Goal: Book appointment/travel/reservation

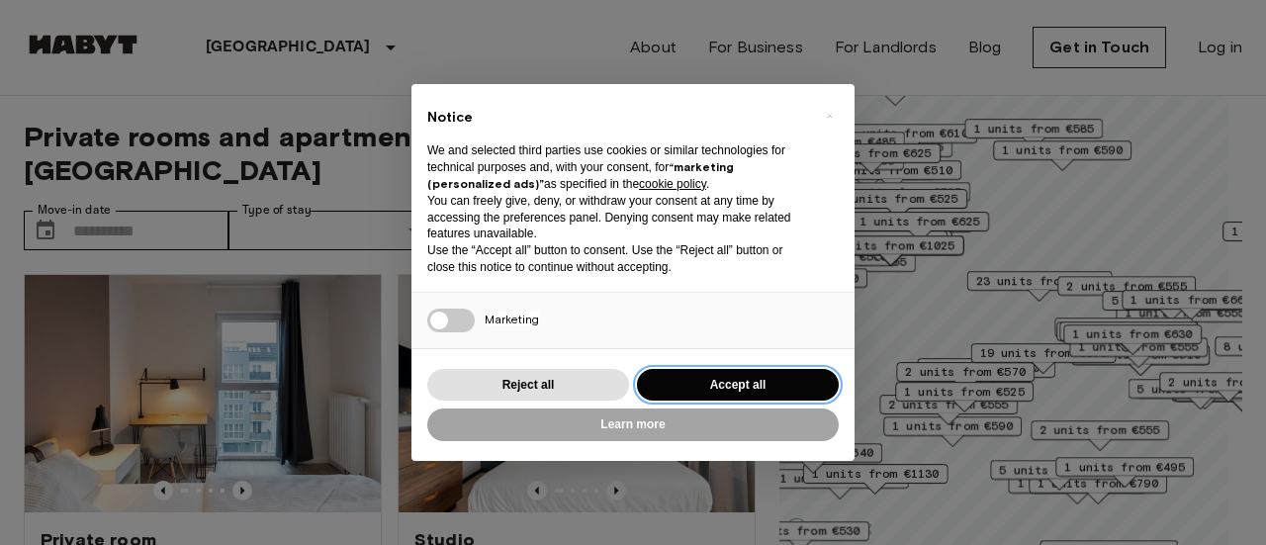
click at [749, 383] on button "Accept all" at bounding box center [738, 385] width 202 height 33
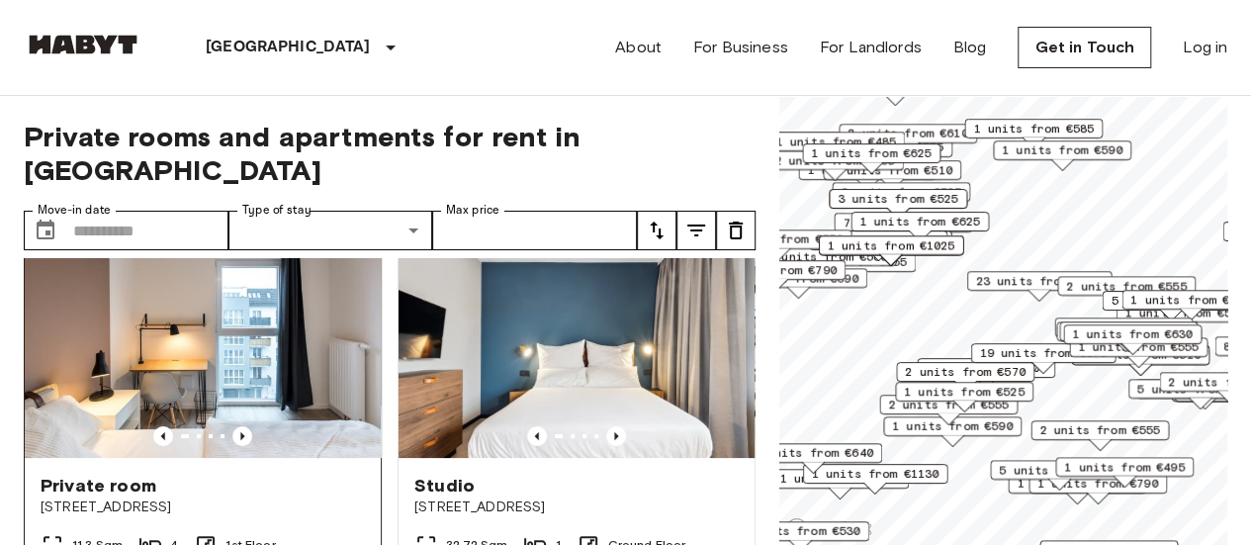
scroll to position [53, 0]
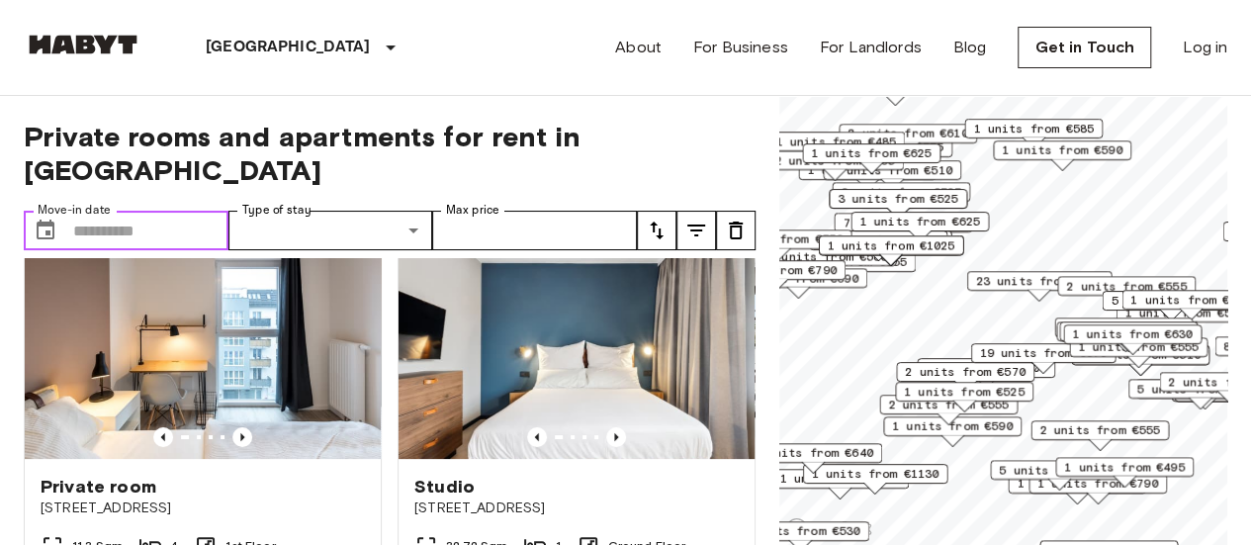
click at [147, 211] on input "Move-in date" at bounding box center [150, 231] width 155 height 40
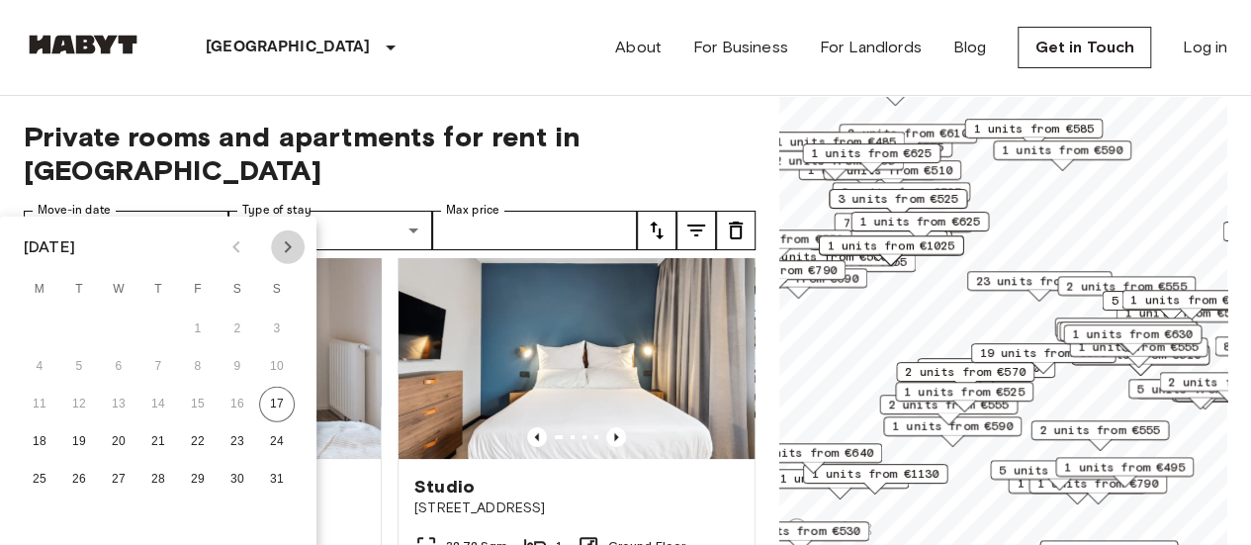
click at [285, 257] on icon "Next month" at bounding box center [288, 247] width 24 height 24
click at [206, 329] on button "5" at bounding box center [198, 329] width 36 height 36
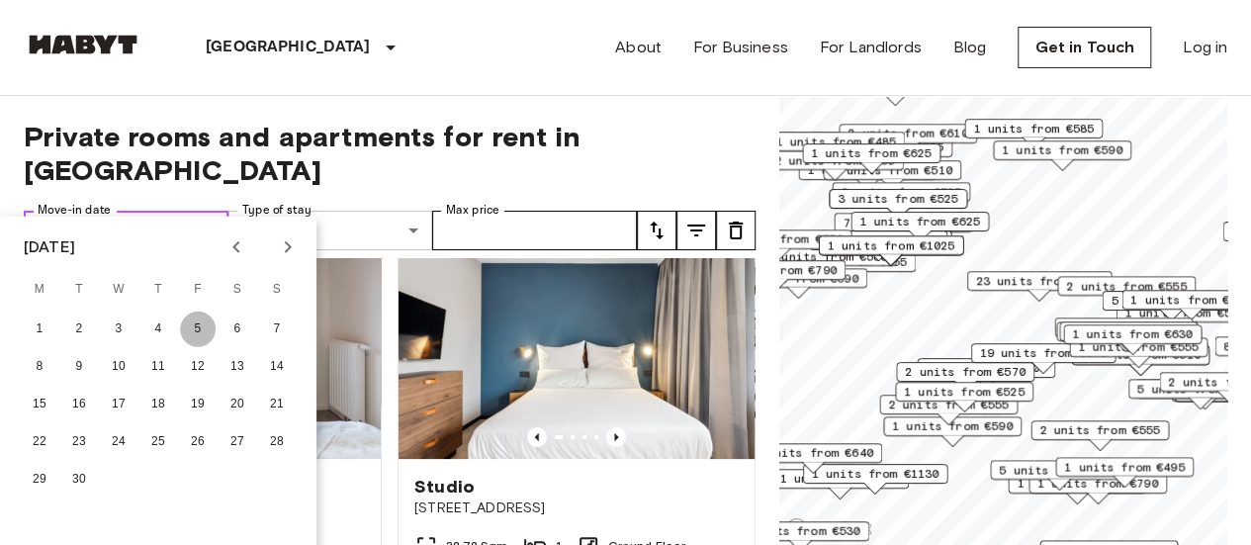
type input "**********"
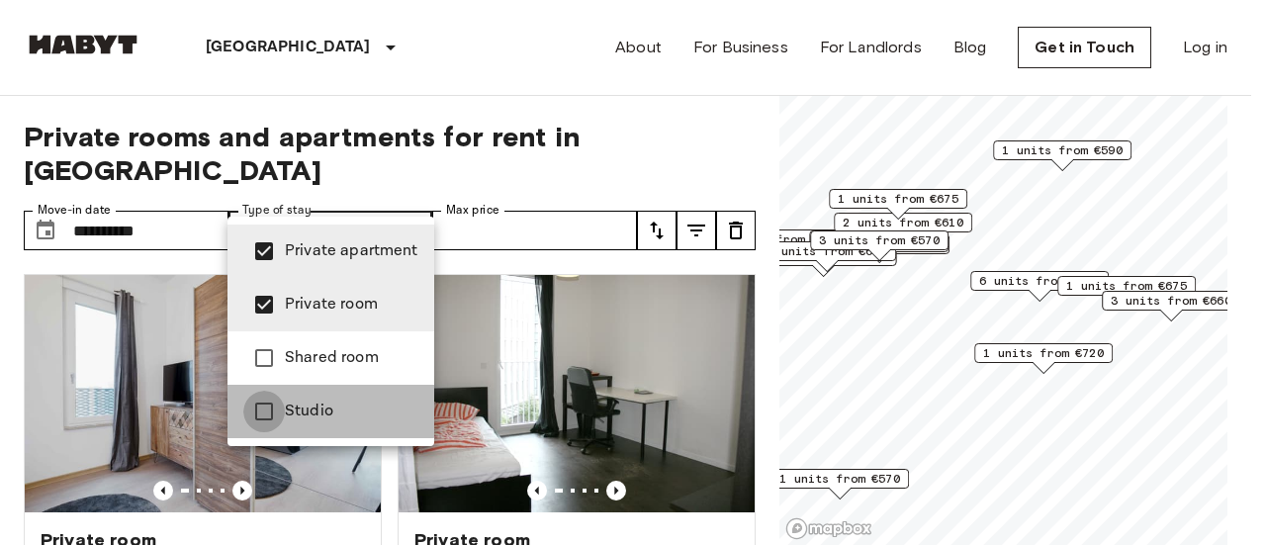
type input "**********"
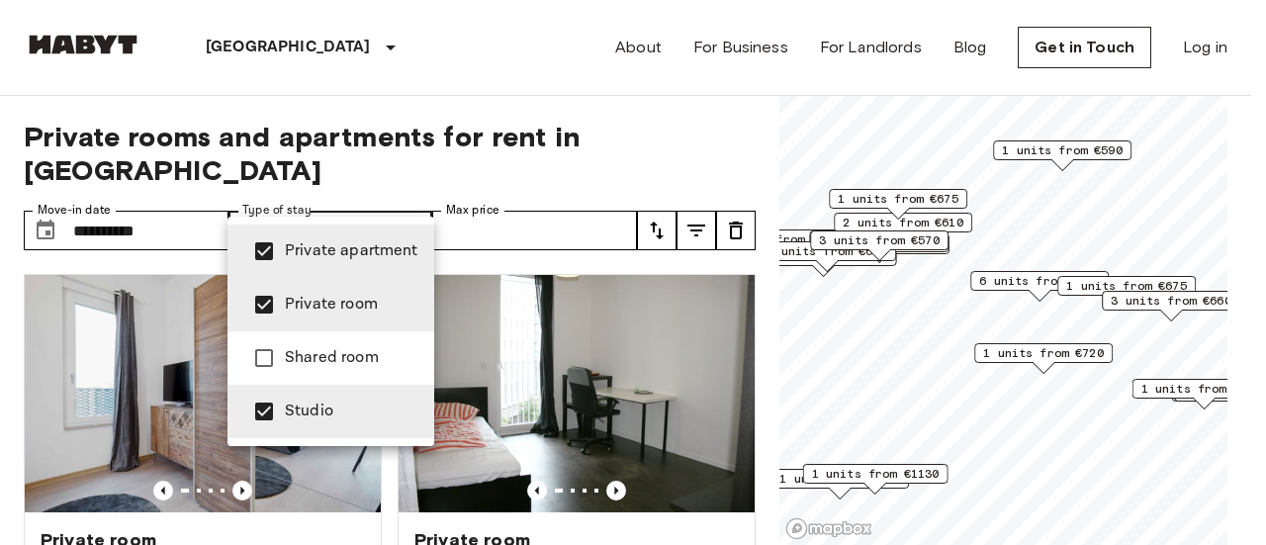
click at [492, 198] on div at bounding box center [633, 272] width 1266 height 545
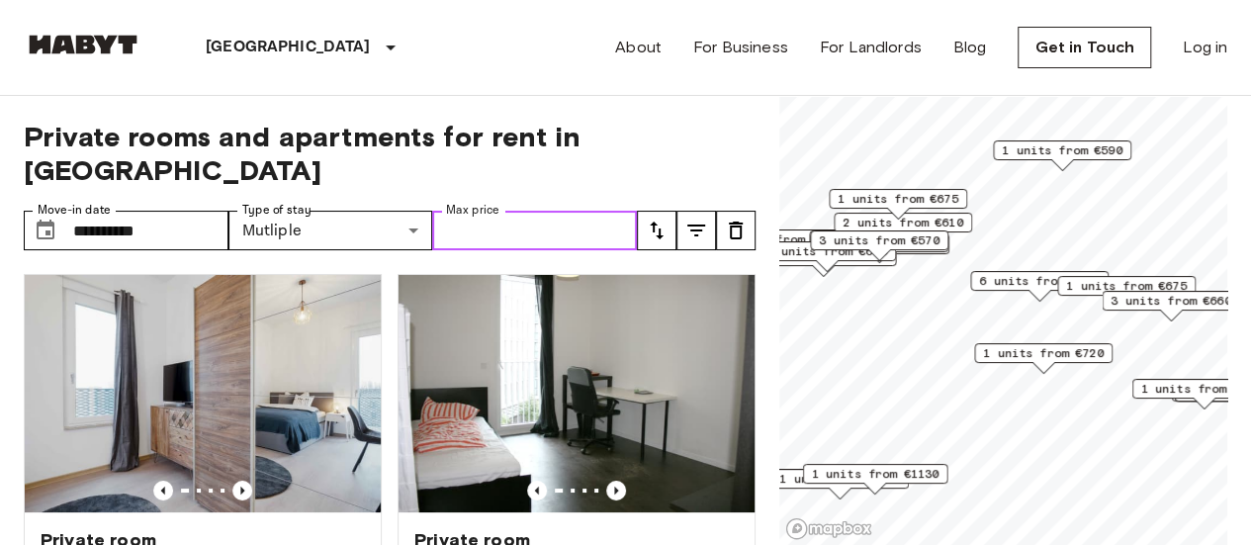
click at [492, 211] on input "Max price" at bounding box center [534, 231] width 205 height 40
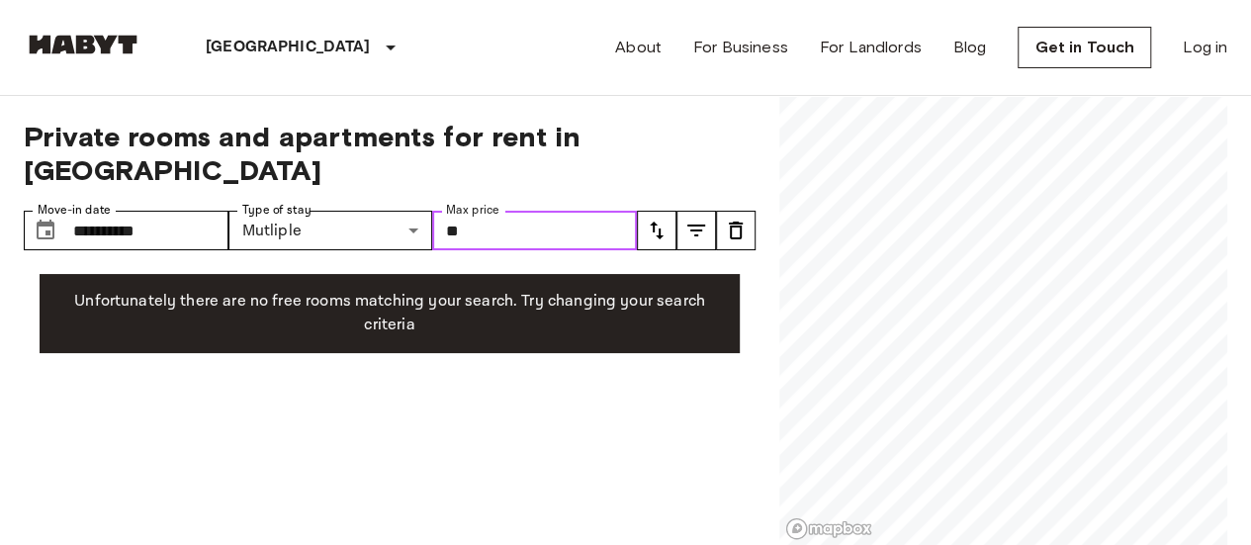
type input "*"
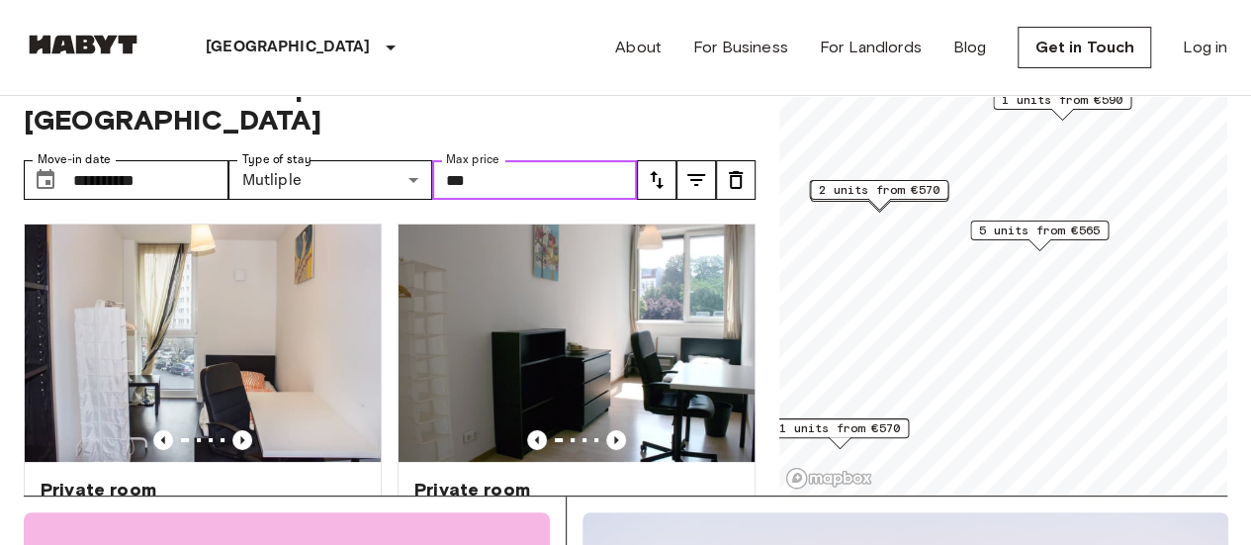
scroll to position [37, 0]
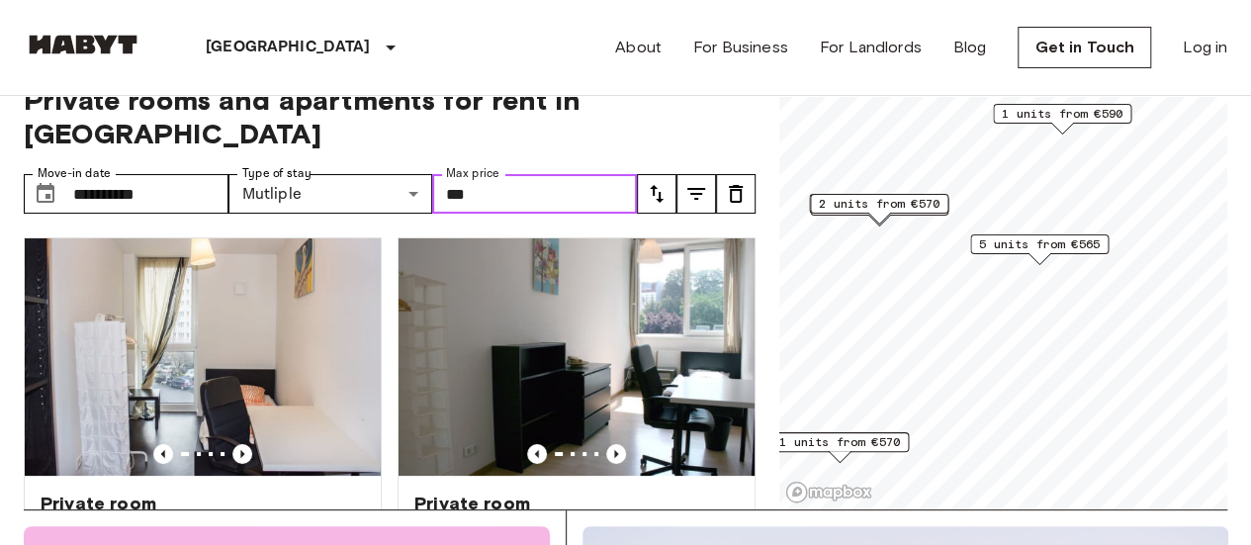
type input "***"
click at [714, 108] on span "Private rooms and apartments for rent in [GEOGRAPHIC_DATA]" at bounding box center [390, 116] width 732 height 67
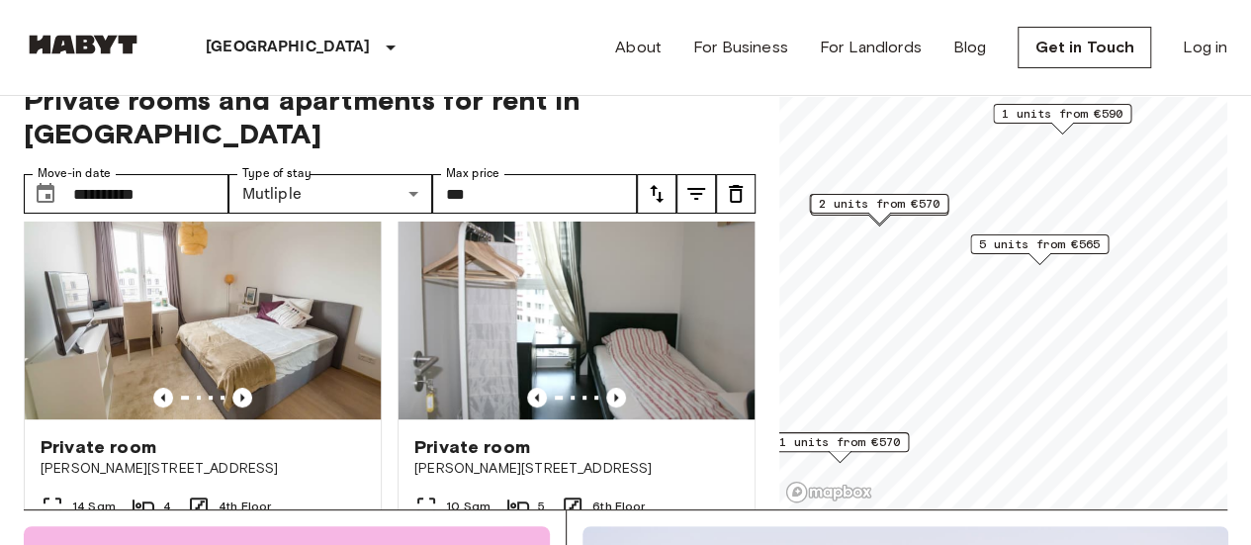
scroll to position [492, 0]
click at [607, 389] on icon "Previous image" at bounding box center [616, 399] width 20 height 20
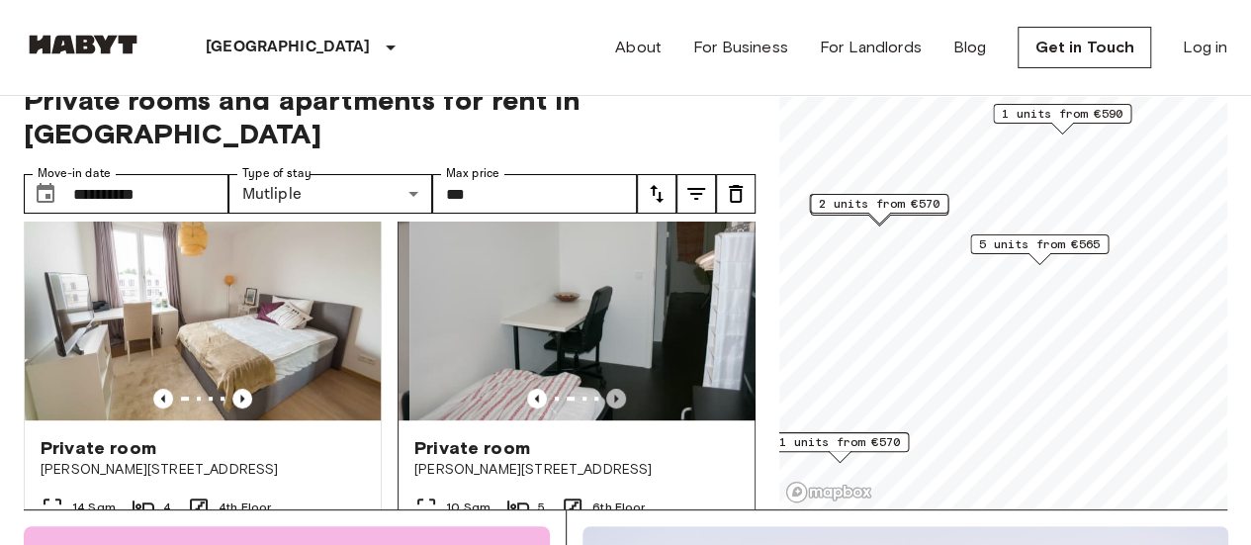
click at [607, 389] on icon "Previous image" at bounding box center [616, 399] width 20 height 20
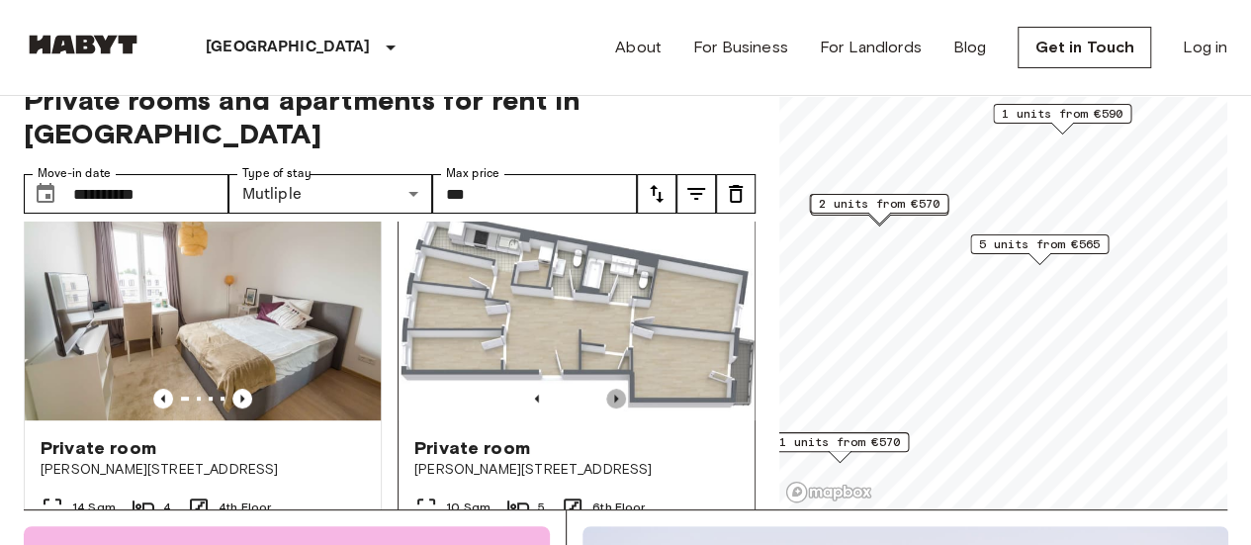
click at [607, 389] on icon "Previous image" at bounding box center [616, 399] width 20 height 20
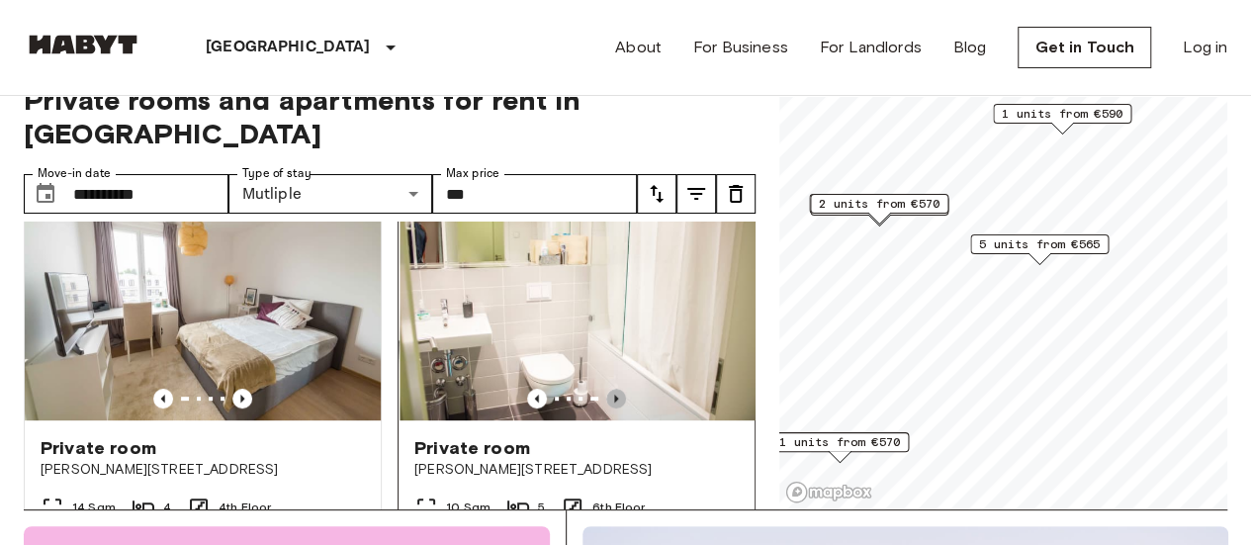
click at [607, 389] on icon "Previous image" at bounding box center [616, 399] width 20 height 20
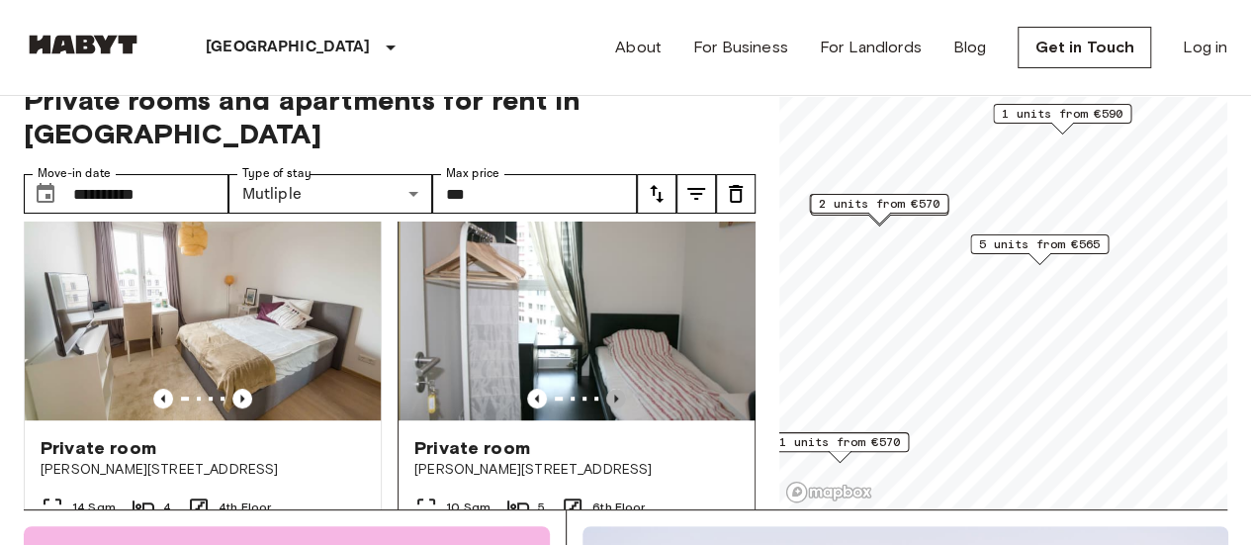
click at [607, 389] on icon "Previous image" at bounding box center [616, 399] width 20 height 20
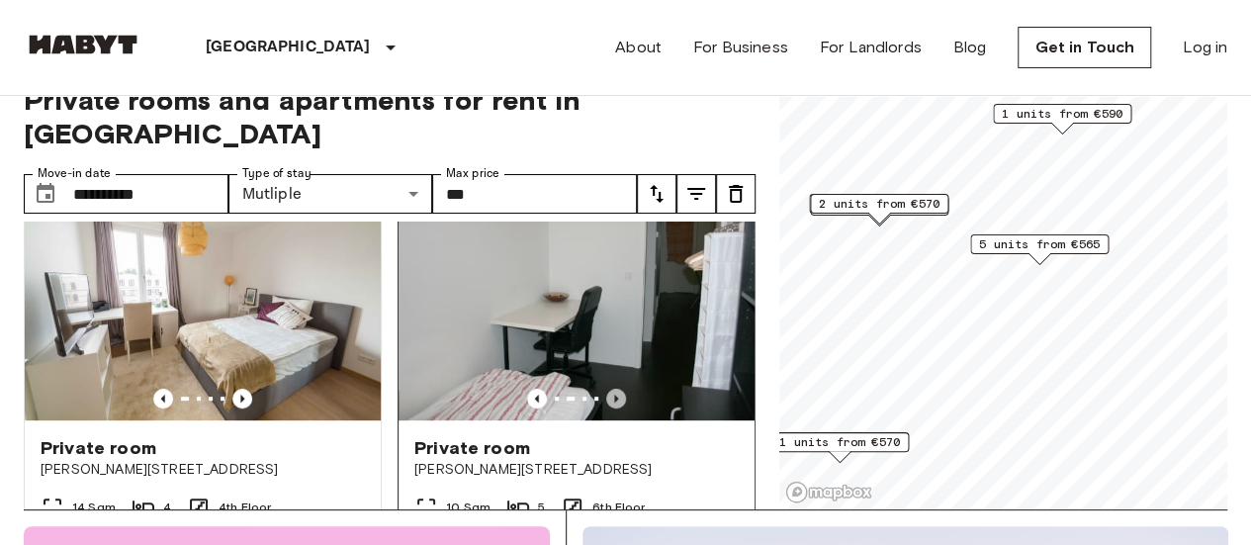
click at [607, 389] on icon "Previous image" at bounding box center [616, 399] width 20 height 20
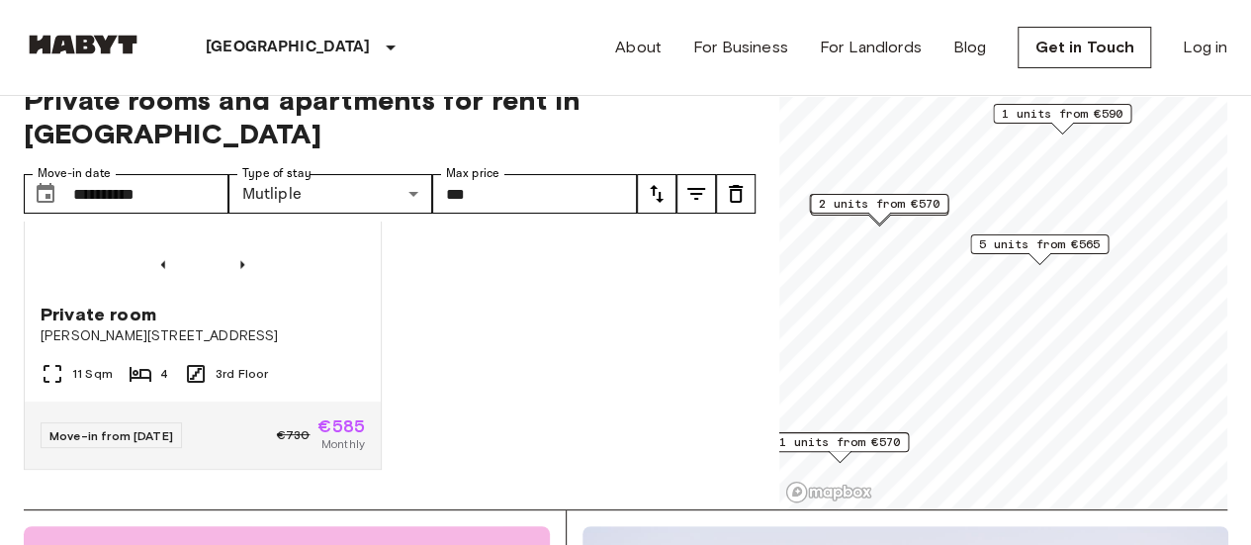
scroll to position [2415, 0]
